Goal: Task Accomplishment & Management: Use online tool/utility

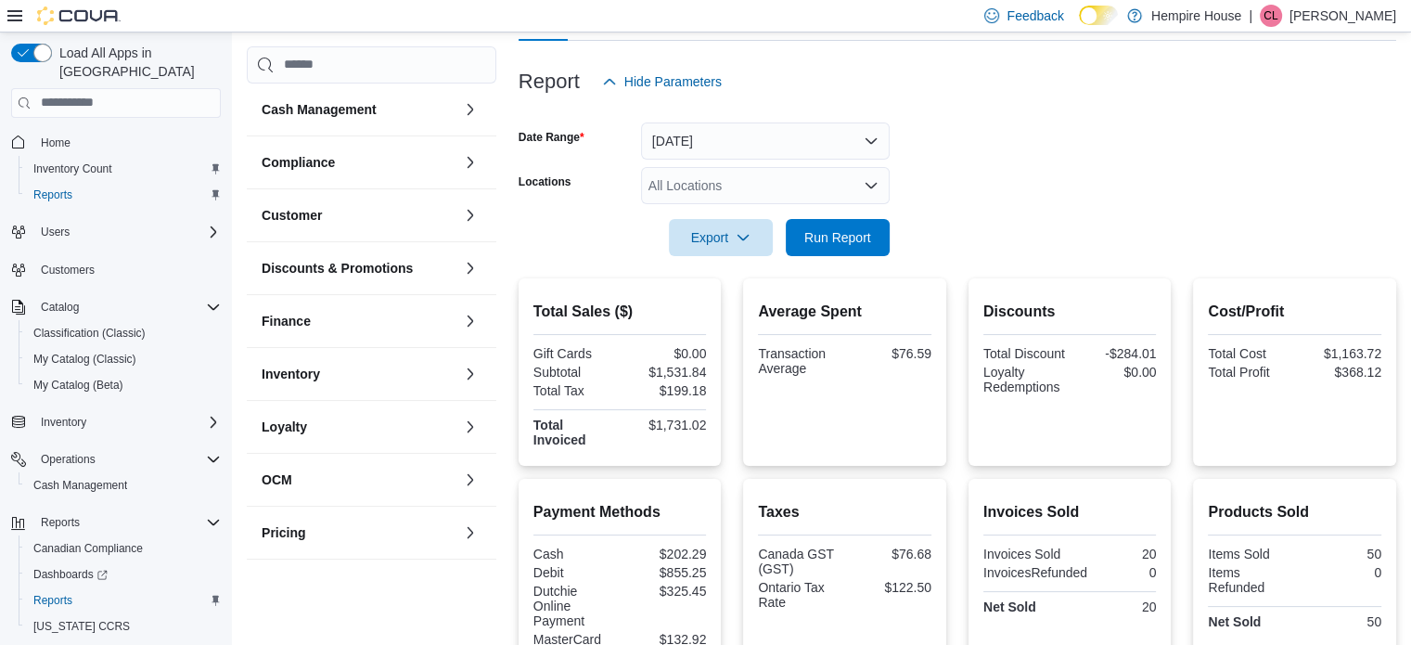
scroll to position [185, 0]
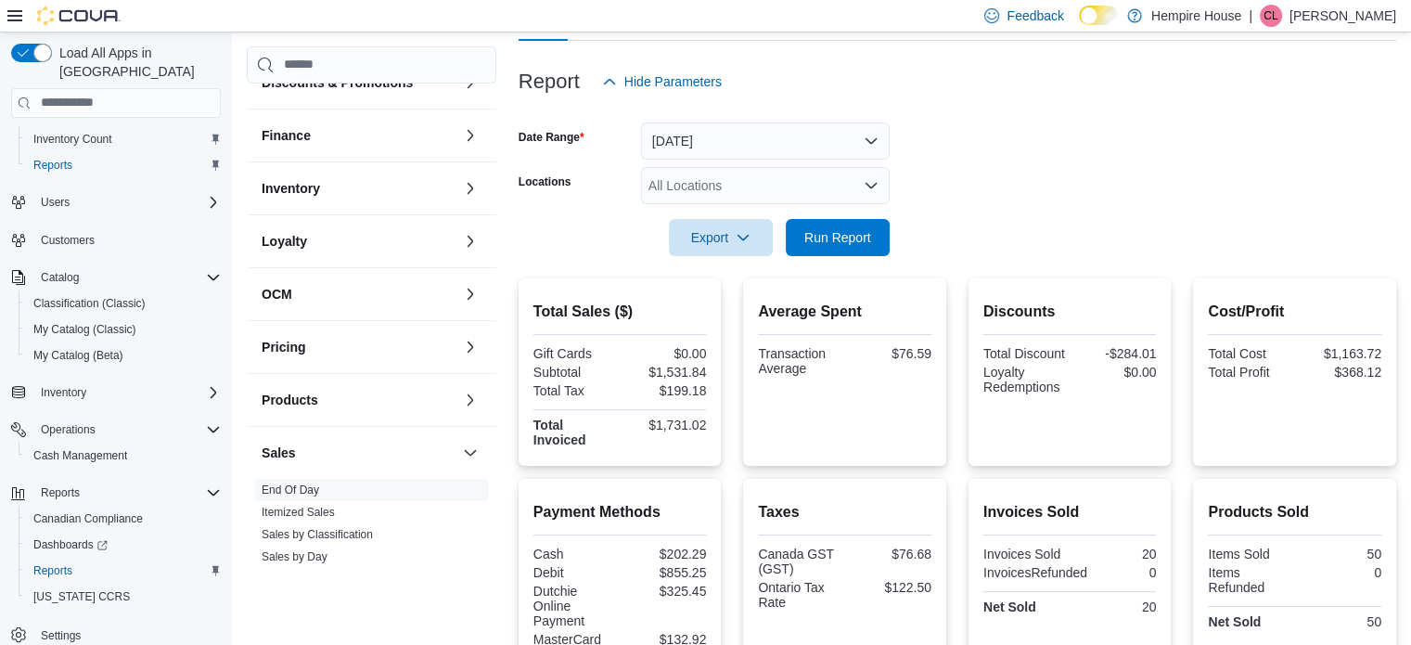
click at [761, 190] on div "All Locations" at bounding box center [765, 185] width 249 height 37
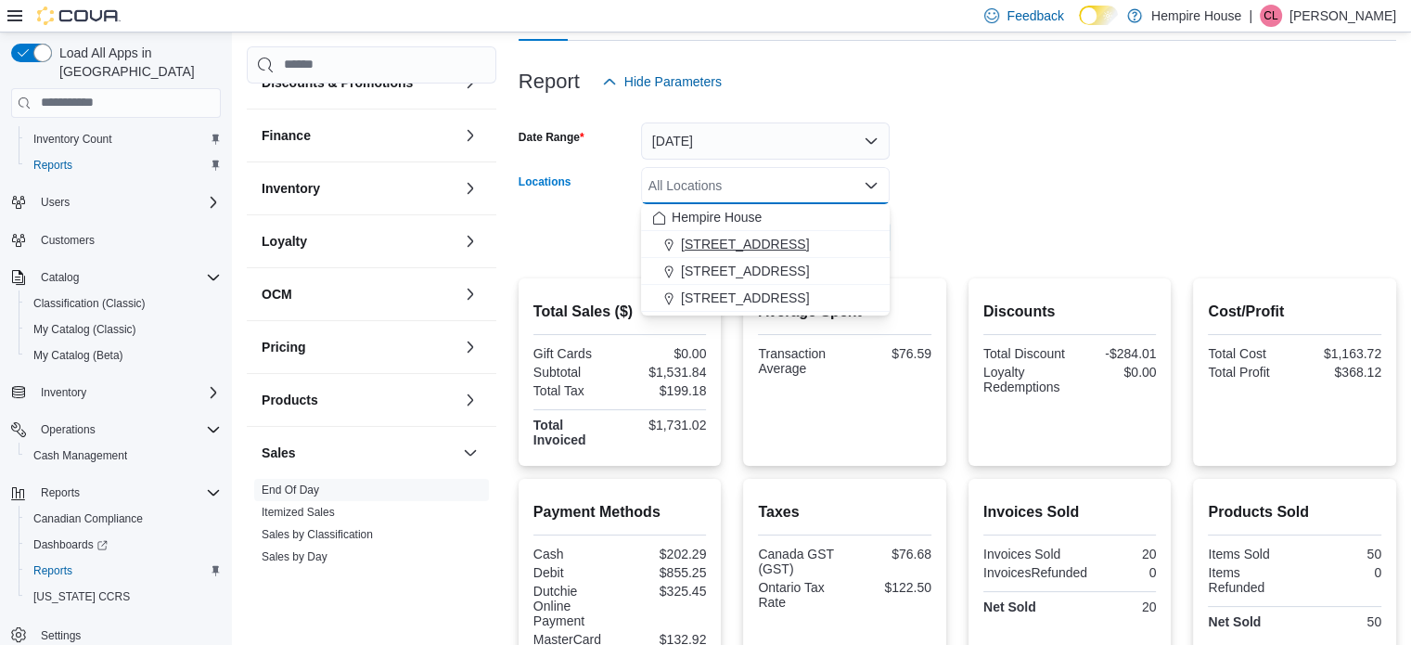
click at [732, 237] on span "[STREET_ADDRESS]" at bounding box center [745, 244] width 128 height 19
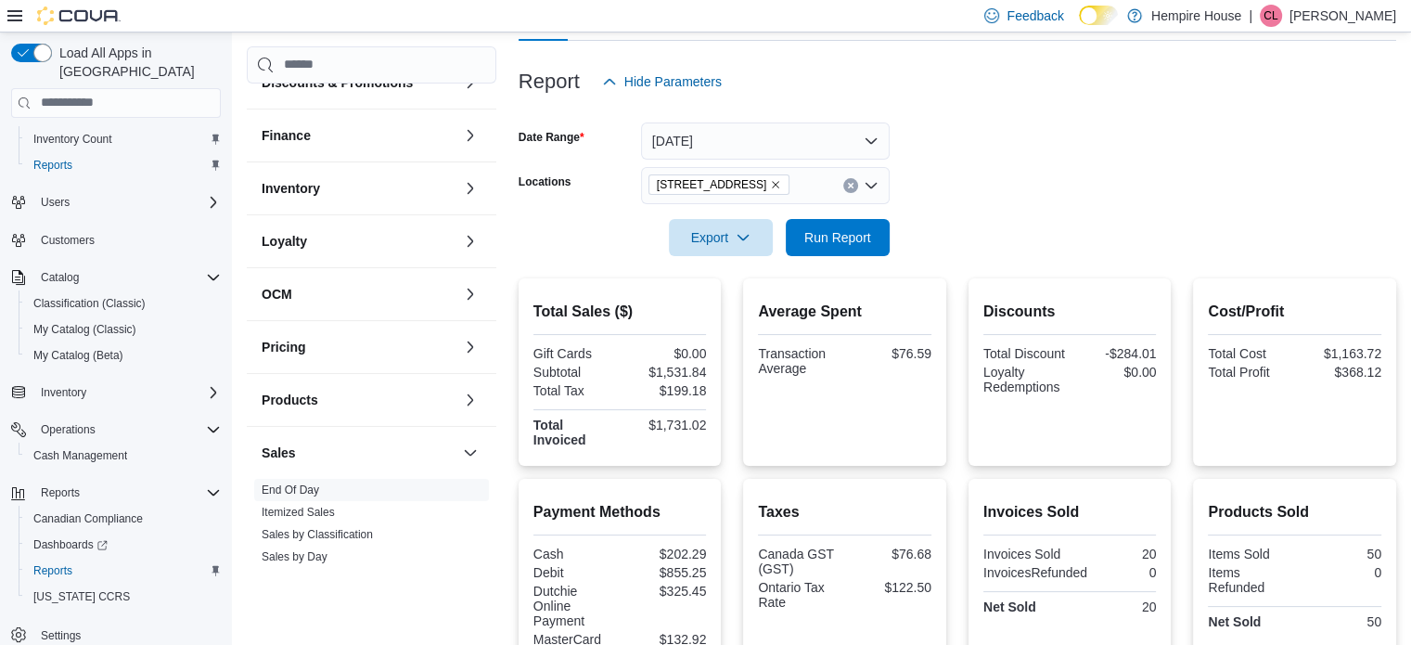
click at [1002, 188] on form "Date Range [DATE] Locations [STREET_ADDRESS] Export Run Report" at bounding box center [956, 178] width 877 height 156
click at [850, 226] on span "Run Report" at bounding box center [838, 236] width 82 height 37
click at [851, 183] on icon "Clear input" at bounding box center [850, 185] width 5 height 5
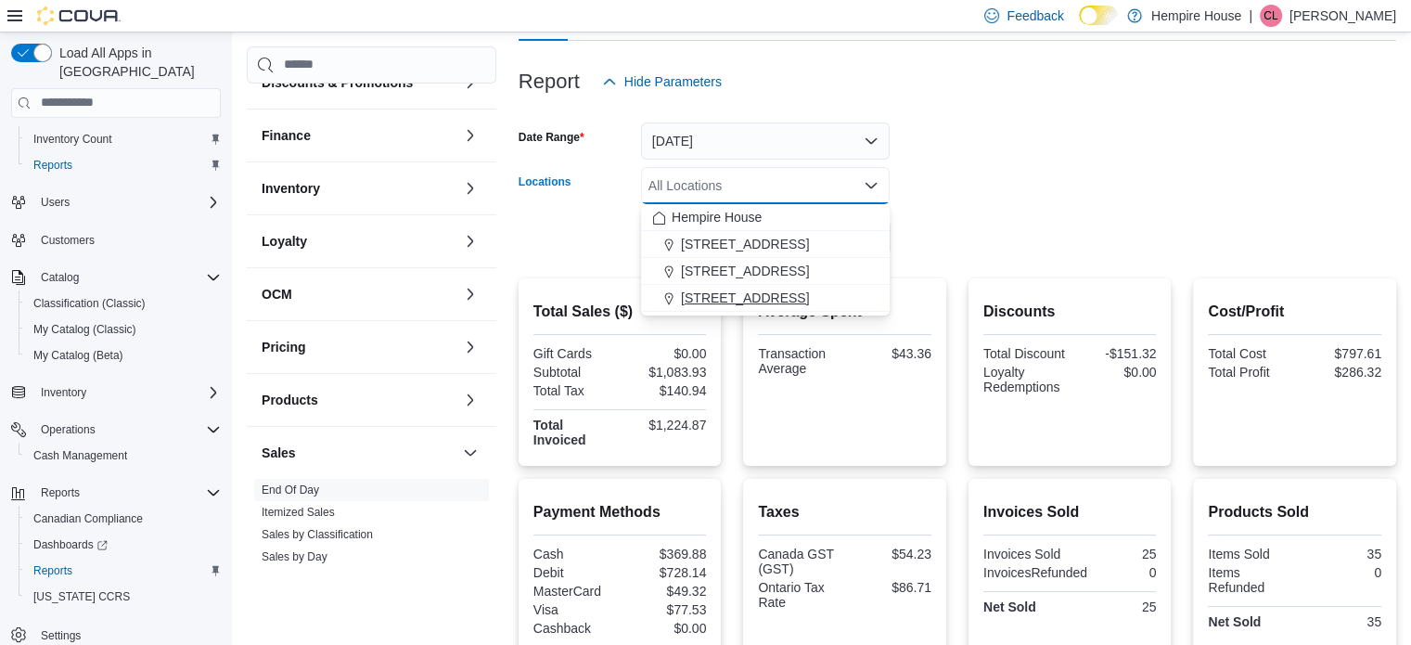
click at [697, 292] on span "[STREET_ADDRESS]" at bounding box center [745, 297] width 128 height 19
click at [978, 185] on form "Date Range [DATE] Locations [STREET_ADDRESS] Combo box. Selected. [STREET_ADDRE…" at bounding box center [956, 178] width 877 height 156
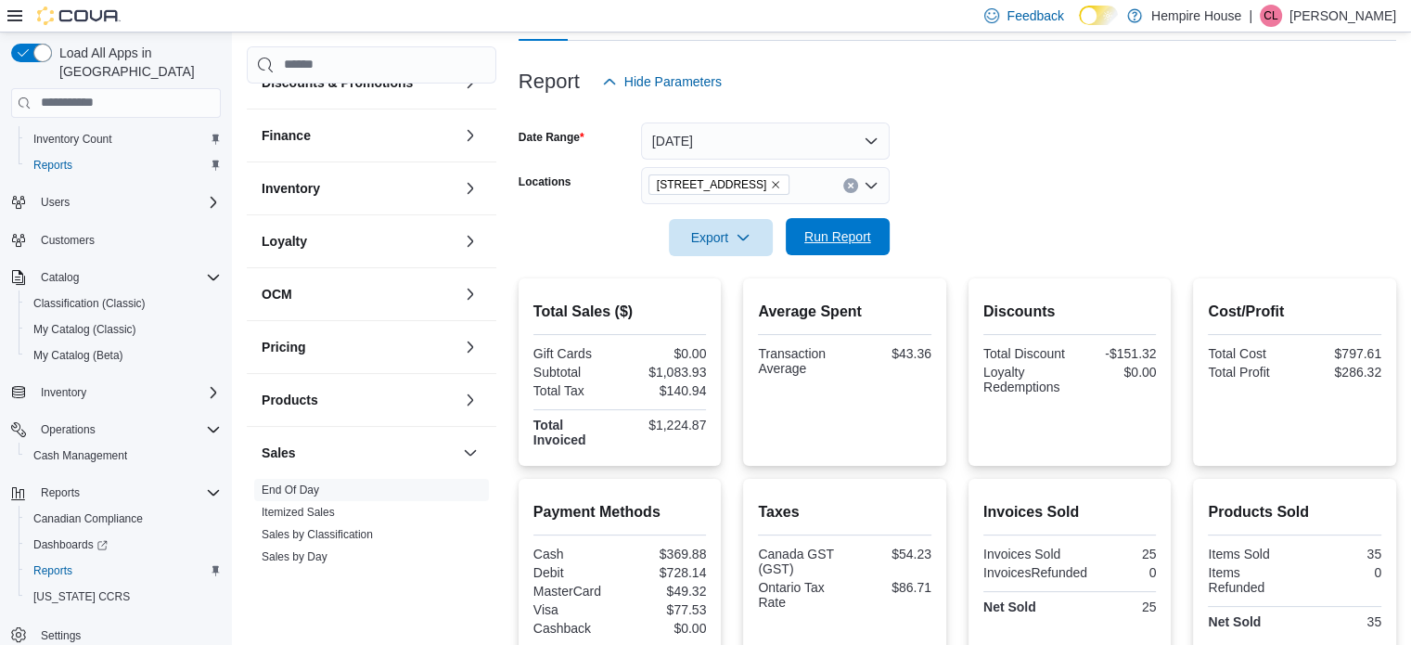
click at [860, 230] on span "Run Report" at bounding box center [837, 236] width 67 height 19
click at [872, 188] on icon "Open list of options" at bounding box center [870, 185] width 15 height 15
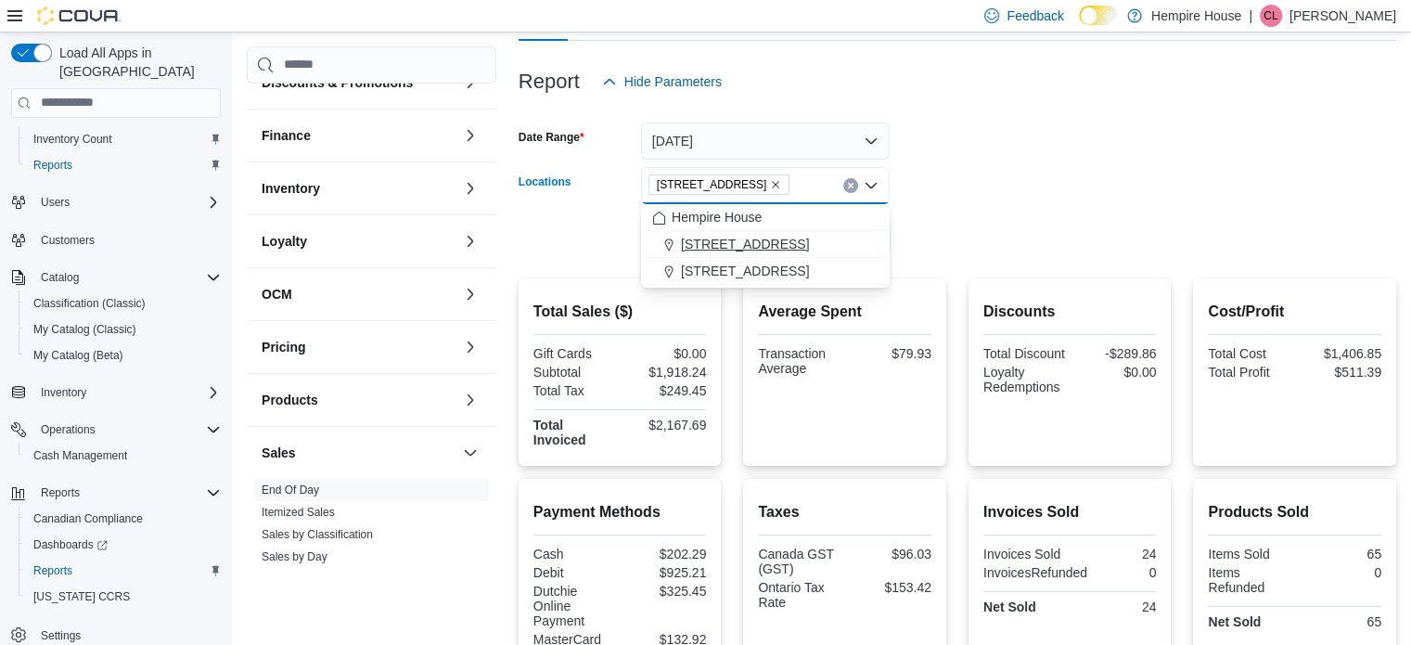
click at [719, 238] on span "[STREET_ADDRESS]" at bounding box center [745, 244] width 128 height 19
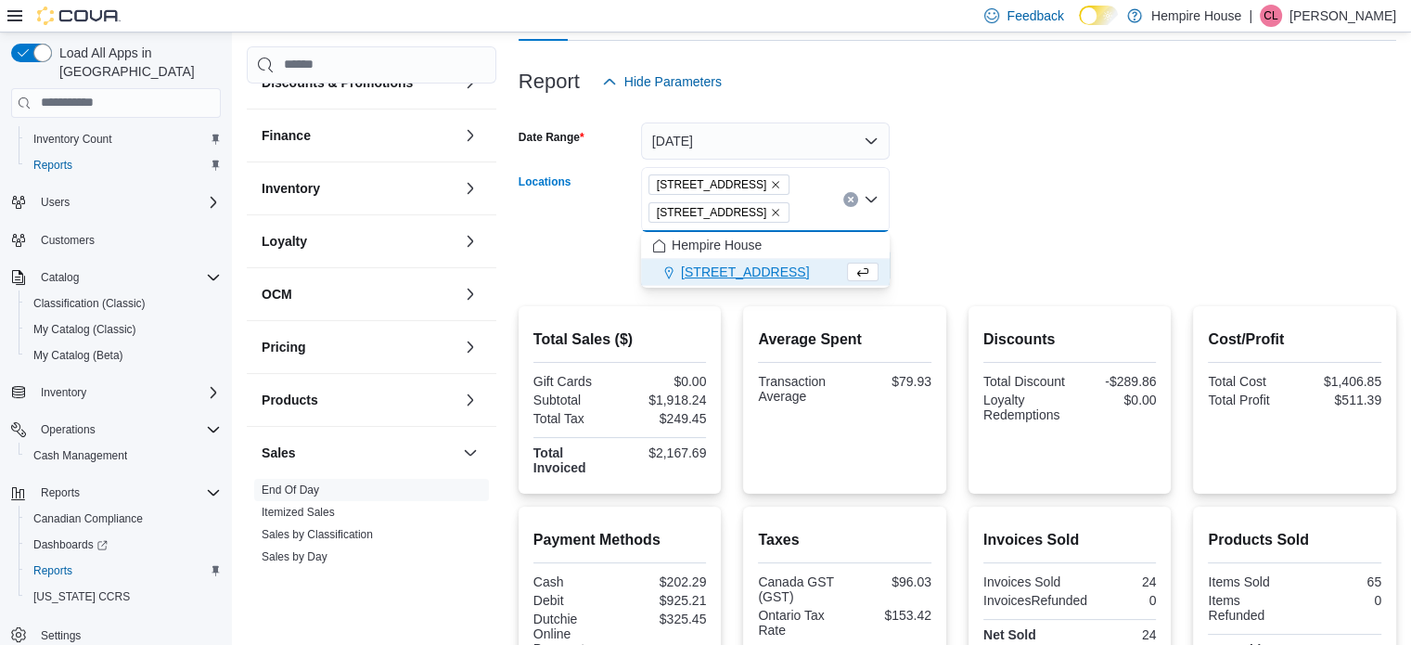
click at [773, 211] on icon "Remove 59 First Street from selection in this group" at bounding box center [776, 212] width 7 height 7
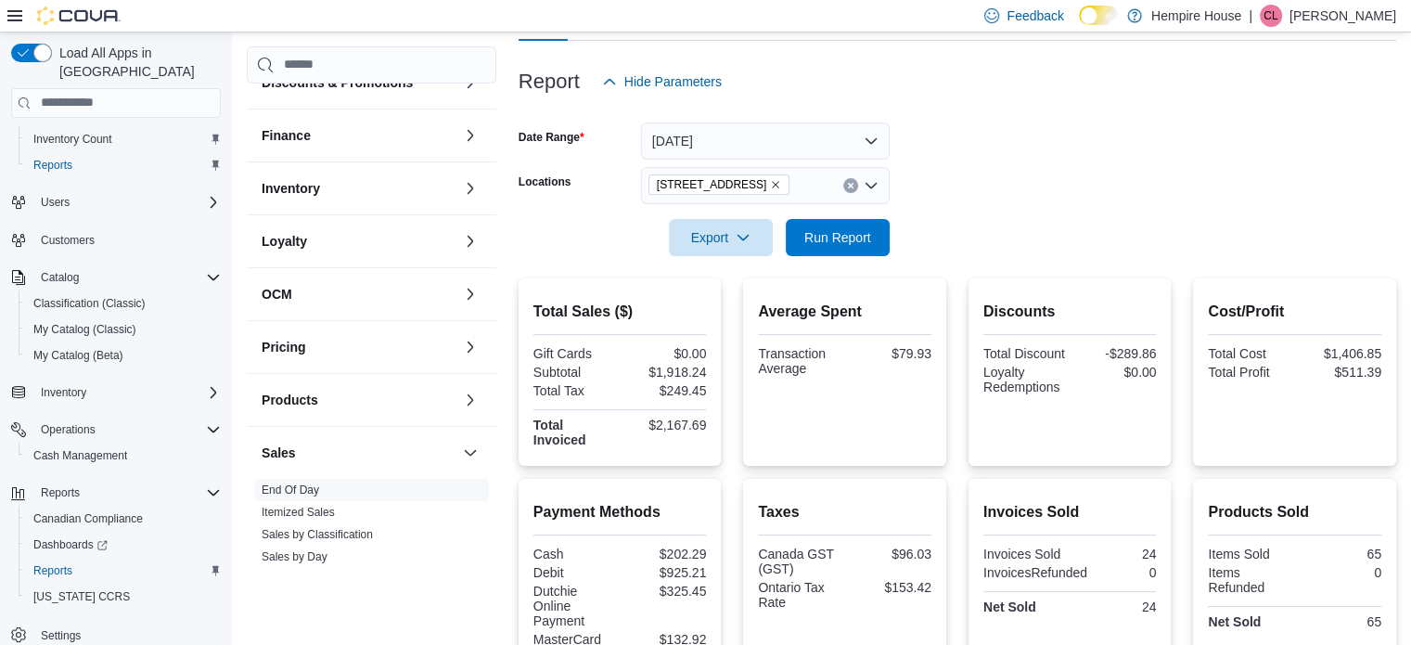
click at [973, 187] on form "Date Range [DATE] Locations [STREET_ADDRESS] Export Run Report" at bounding box center [956, 178] width 877 height 156
click at [855, 231] on span "Run Report" at bounding box center [837, 236] width 67 height 19
click at [849, 187] on icon "Clear input" at bounding box center [850, 185] width 7 height 7
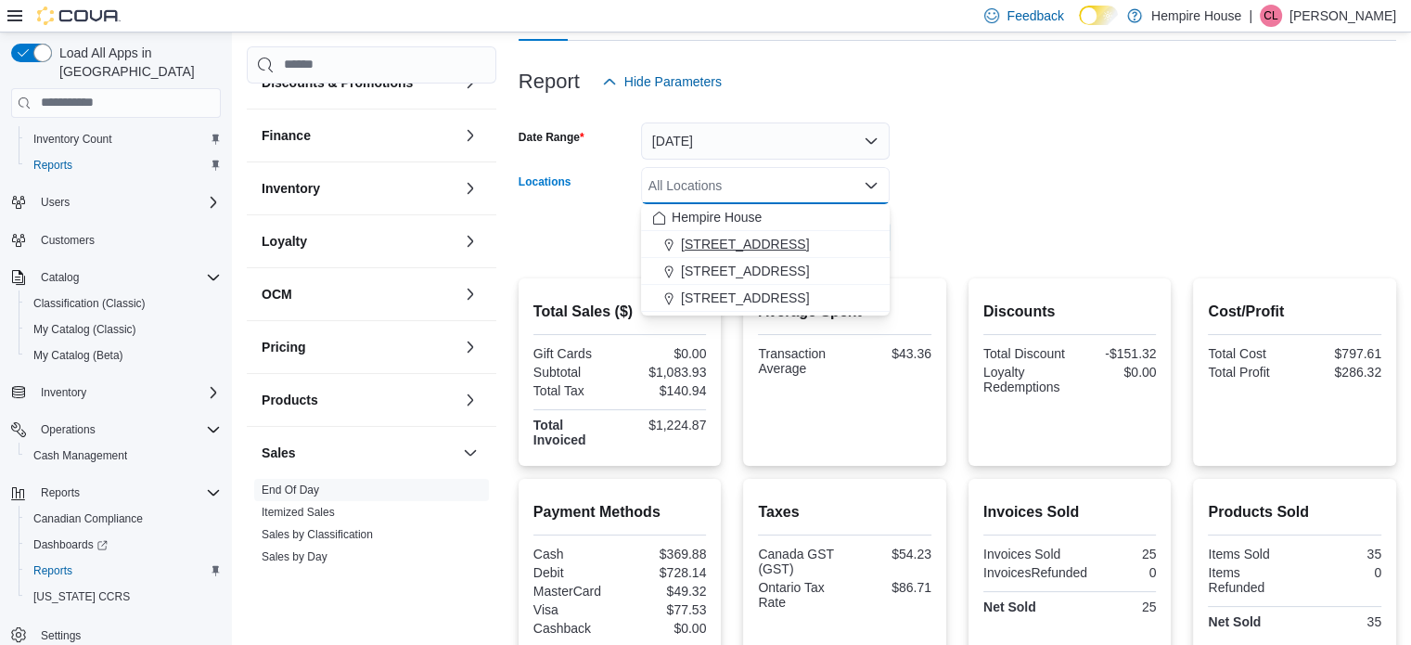
click at [757, 237] on span "[STREET_ADDRESS]" at bounding box center [745, 244] width 128 height 19
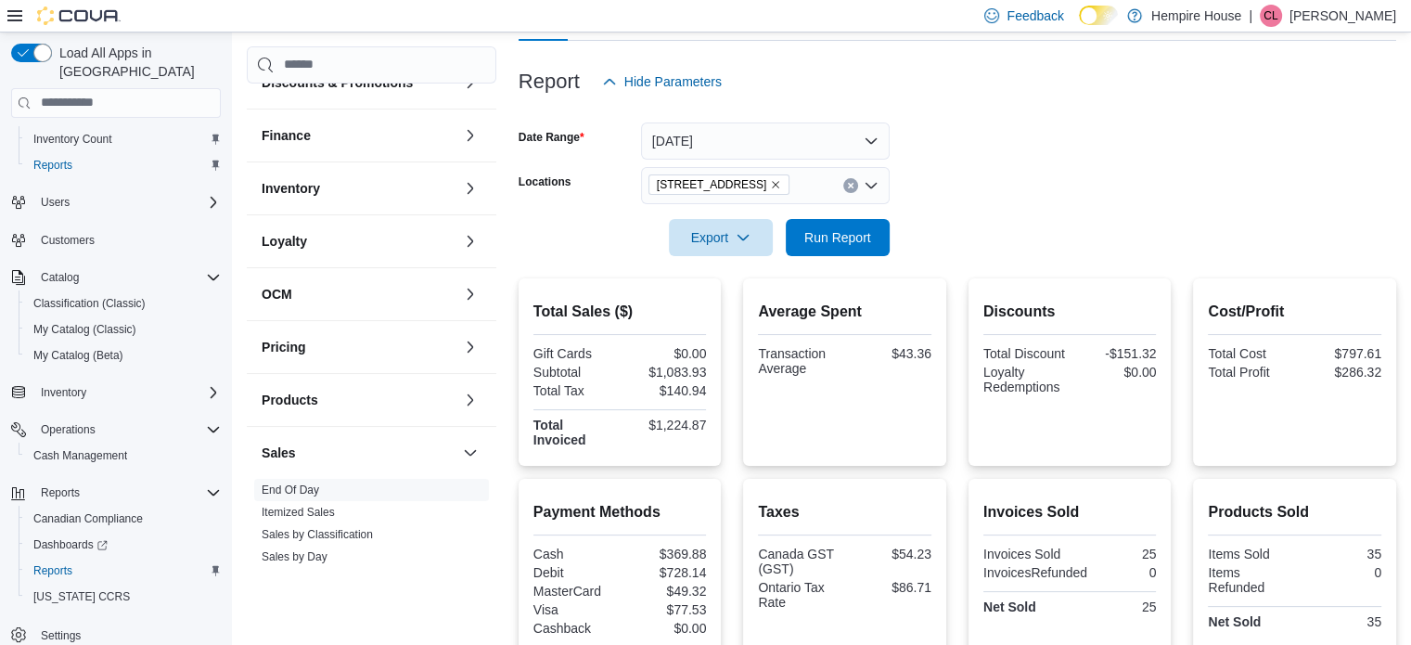
click at [1040, 201] on form "Date Range [DATE] Locations [STREET_ADDRESS] Export Run Report" at bounding box center [956, 178] width 877 height 156
click at [854, 240] on span "Run Report" at bounding box center [837, 236] width 67 height 19
click at [848, 180] on button "Clear input" at bounding box center [850, 185] width 15 height 15
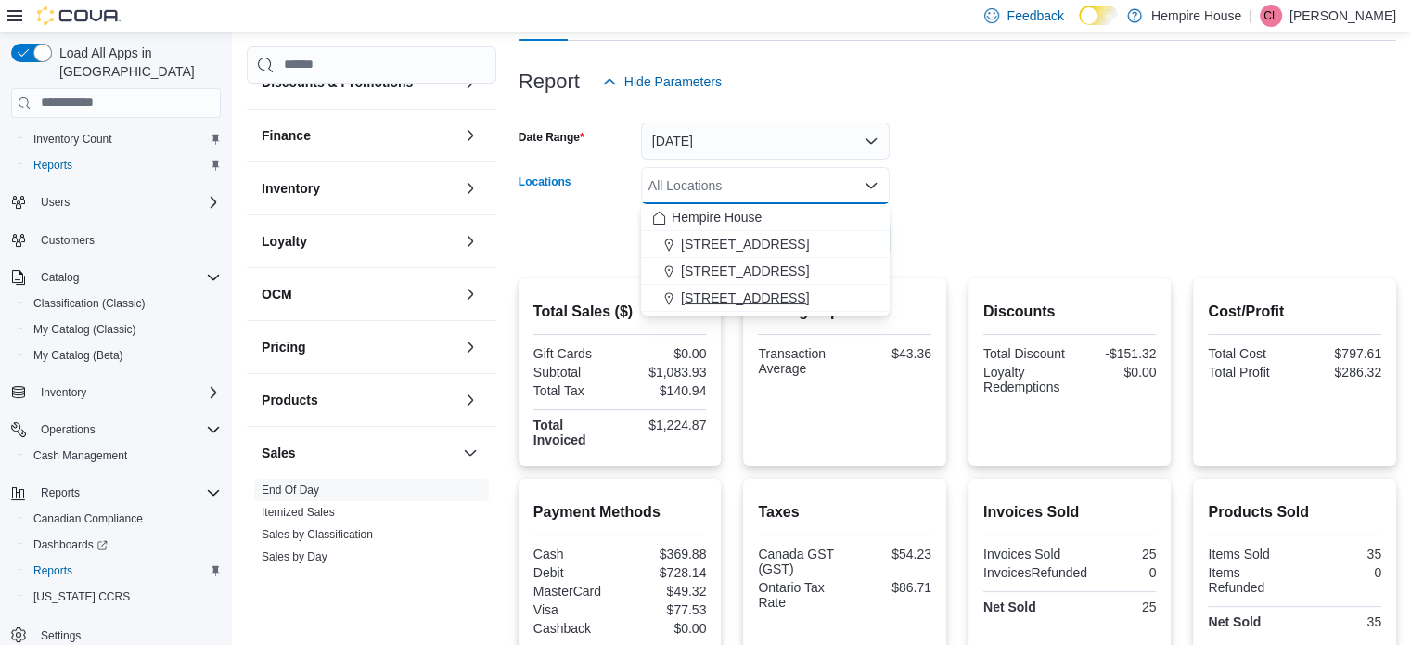
click at [760, 292] on span "[STREET_ADDRESS]" at bounding box center [745, 297] width 128 height 19
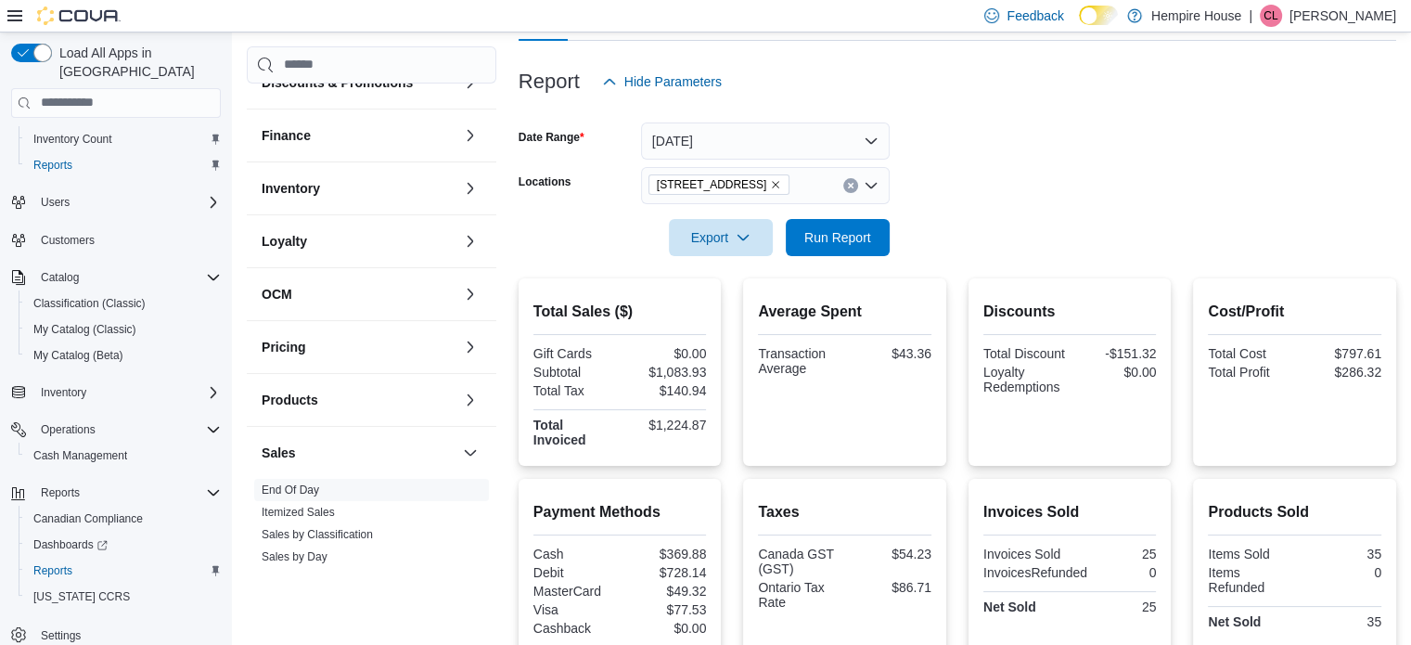
click at [976, 215] on div at bounding box center [956, 211] width 877 height 15
click at [862, 233] on span "Run Report" at bounding box center [837, 236] width 67 height 19
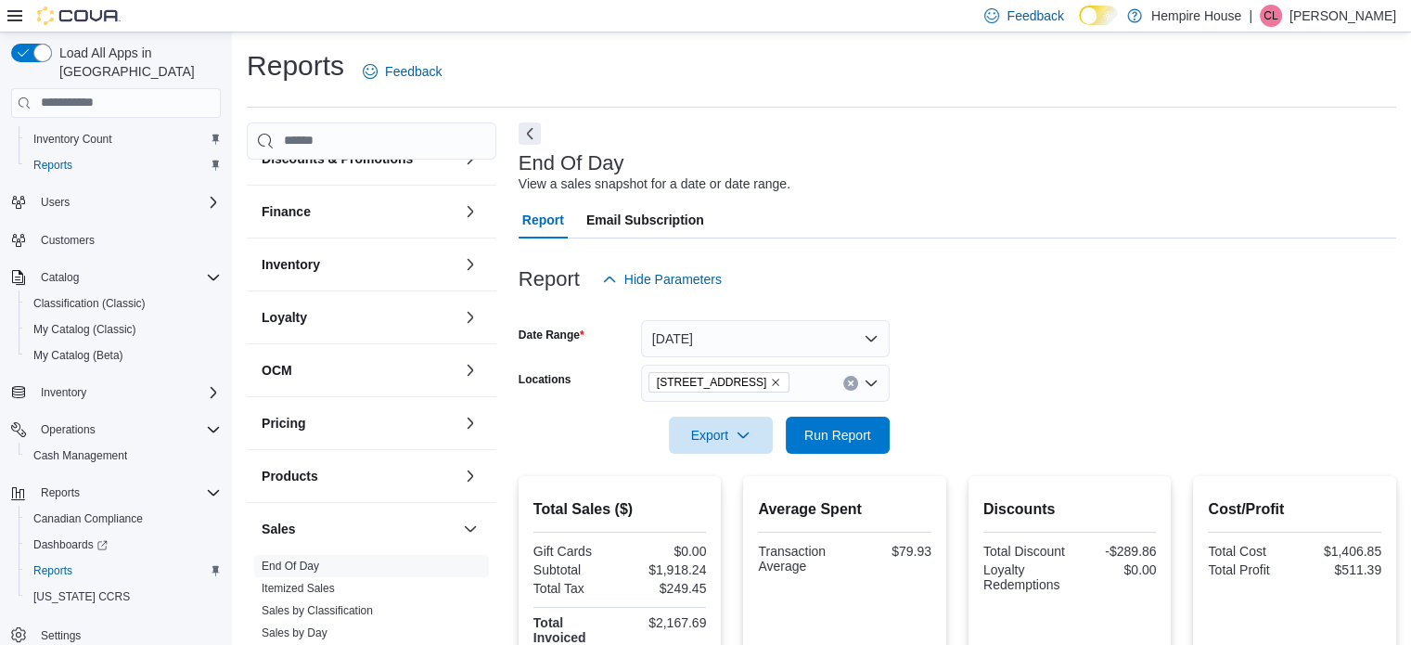
scroll to position [185, 0]
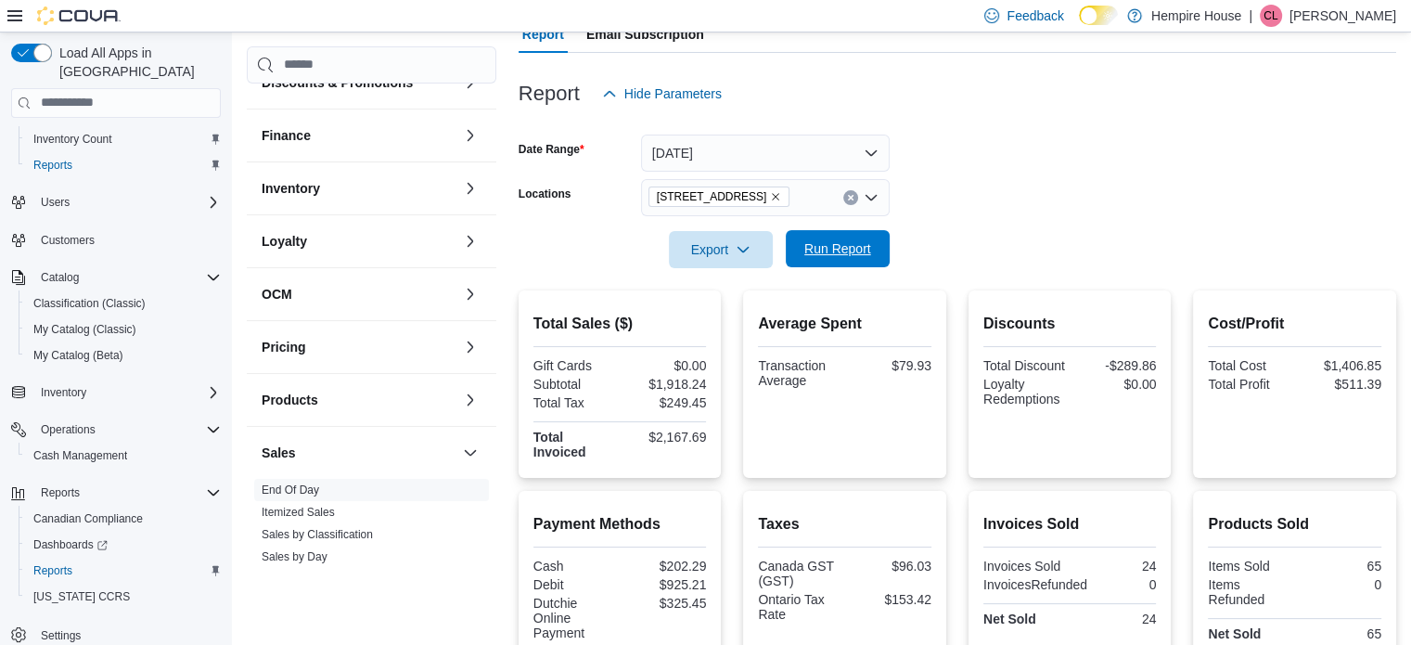
click at [830, 248] on span "Run Report" at bounding box center [837, 248] width 67 height 19
click at [1192, 188] on form "Date Range [DATE] Locations [STREET_ADDRESS] Export Run Report" at bounding box center [956, 190] width 877 height 156
